Goal: Understand process/instructions

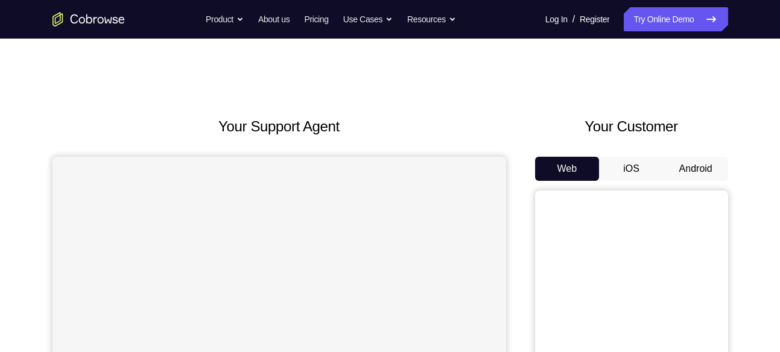
click at [703, 165] on button "Android" at bounding box center [696, 169] width 65 height 24
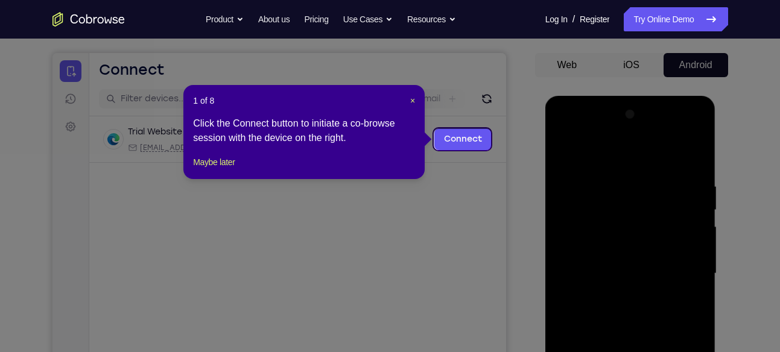
scroll to position [103, 0]
click at [410, 104] on span "×" at bounding box center [412, 102] width 5 height 10
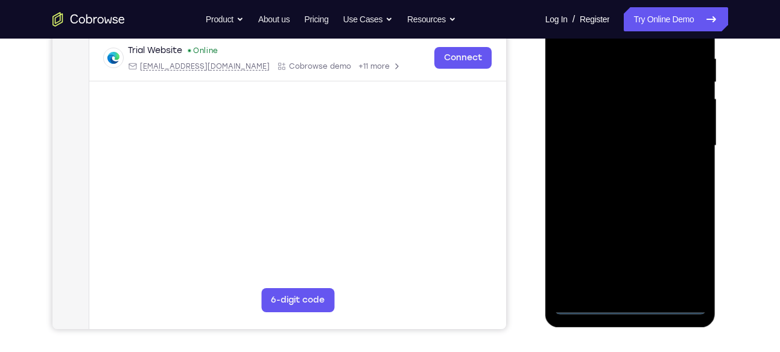
scroll to position [232, 0]
click at [629, 305] on div at bounding box center [630, 145] width 152 height 338
click at [680, 255] on div at bounding box center [630, 145] width 152 height 338
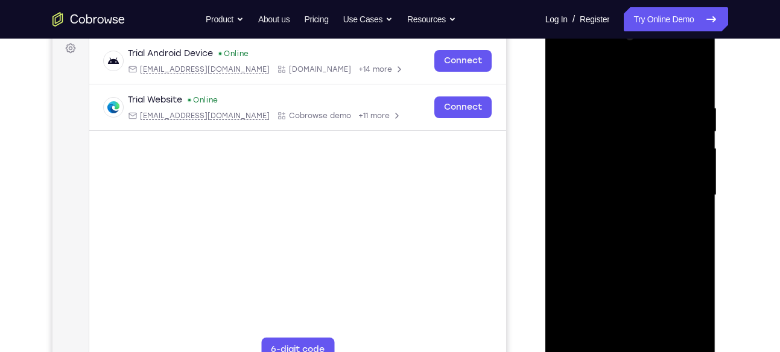
scroll to position [182, 0]
click at [599, 73] on div at bounding box center [630, 196] width 152 height 338
click at [679, 191] on div at bounding box center [630, 196] width 152 height 338
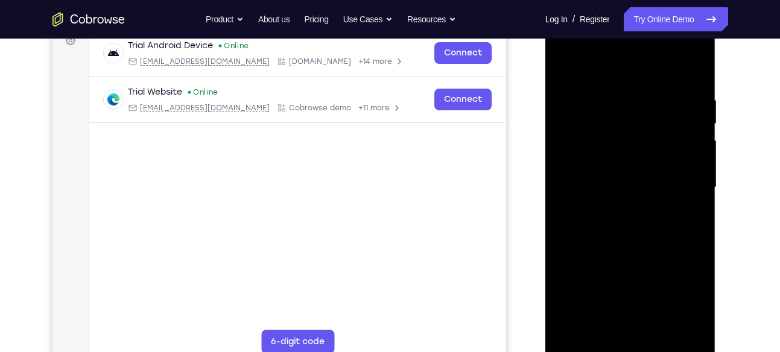
scroll to position [188, 0]
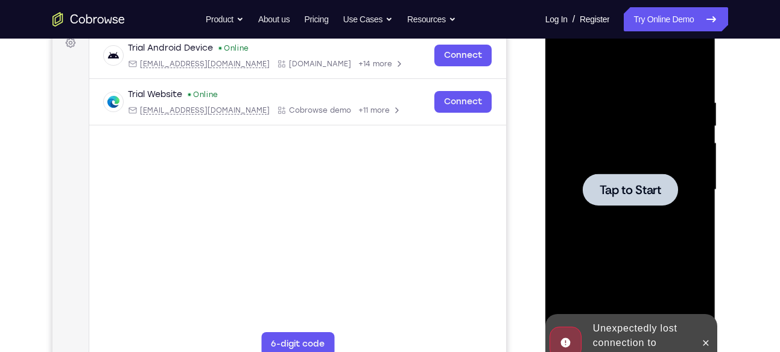
click at [608, 184] on span "Tap to Start" at bounding box center [631, 190] width 62 height 12
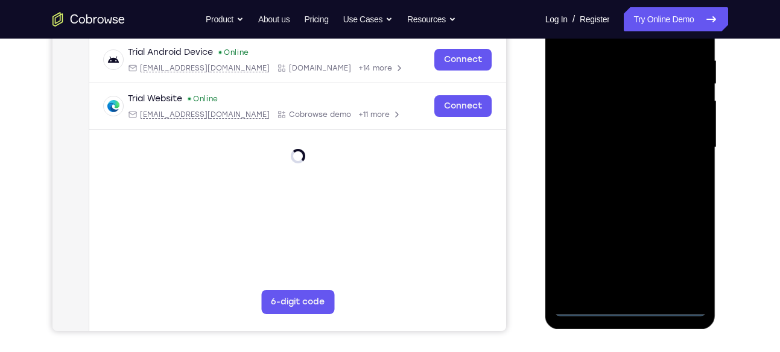
scroll to position [230, 0]
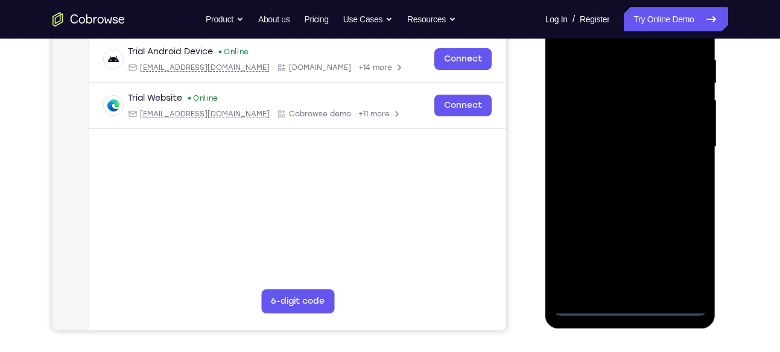
click at [630, 306] on div at bounding box center [630, 147] width 152 height 338
click at [688, 256] on div at bounding box center [630, 147] width 152 height 338
click at [685, 247] on div at bounding box center [630, 147] width 152 height 338
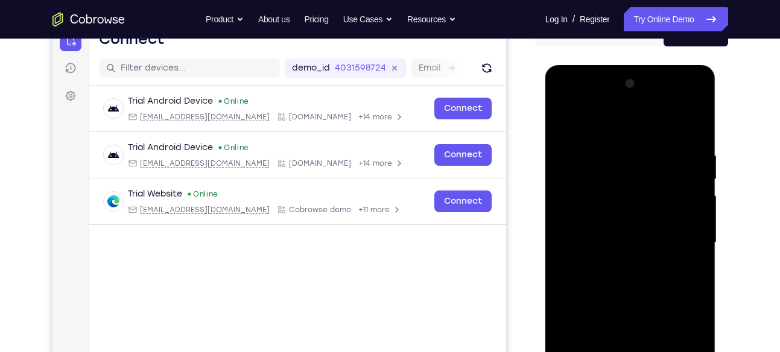
scroll to position [133, 0]
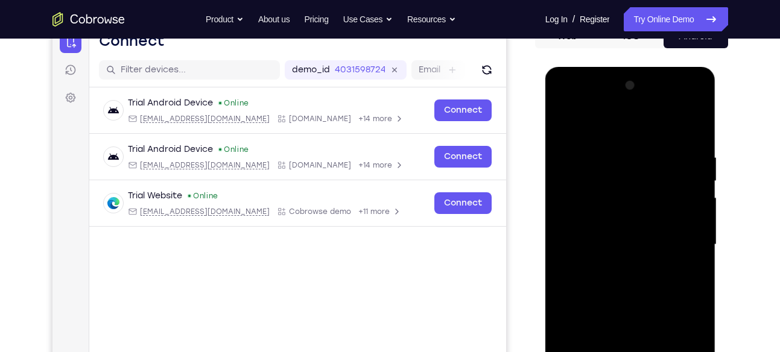
click at [603, 125] on div at bounding box center [630, 245] width 152 height 338
click at [680, 239] on div at bounding box center [630, 245] width 152 height 338
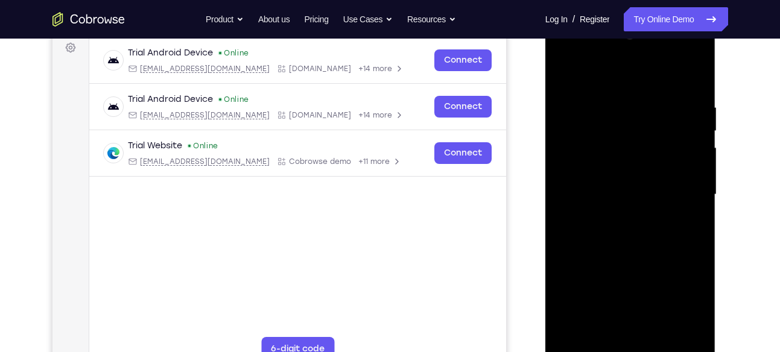
scroll to position [183, 0]
click at [646, 337] on div at bounding box center [630, 194] width 152 height 338
click at [631, 180] on div at bounding box center [630, 194] width 152 height 338
click at [610, 162] on div at bounding box center [630, 194] width 152 height 338
click at [620, 193] on div at bounding box center [630, 194] width 152 height 338
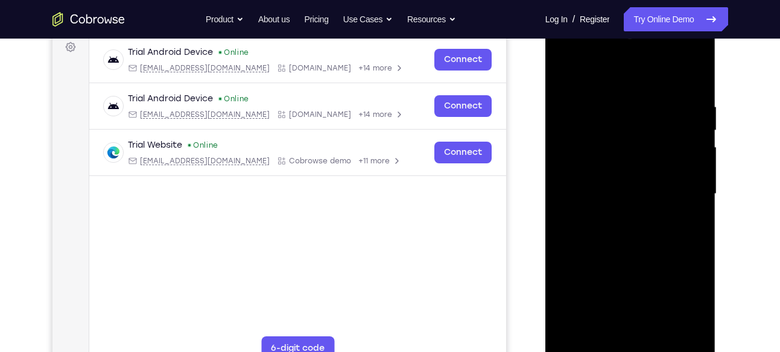
click at [630, 233] on div at bounding box center [630, 194] width 152 height 338
click at [630, 254] on div at bounding box center [630, 194] width 152 height 338
click at [636, 252] on div at bounding box center [630, 194] width 152 height 338
click at [616, 131] on div at bounding box center [630, 194] width 152 height 338
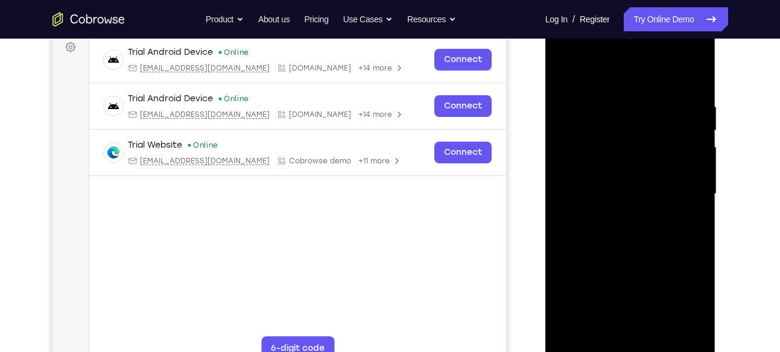
click at [621, 163] on div at bounding box center [630, 194] width 152 height 338
click at [682, 72] on div at bounding box center [630, 194] width 152 height 338
click at [623, 138] on div at bounding box center [630, 194] width 152 height 338
